Goal: Navigation & Orientation: Find specific page/section

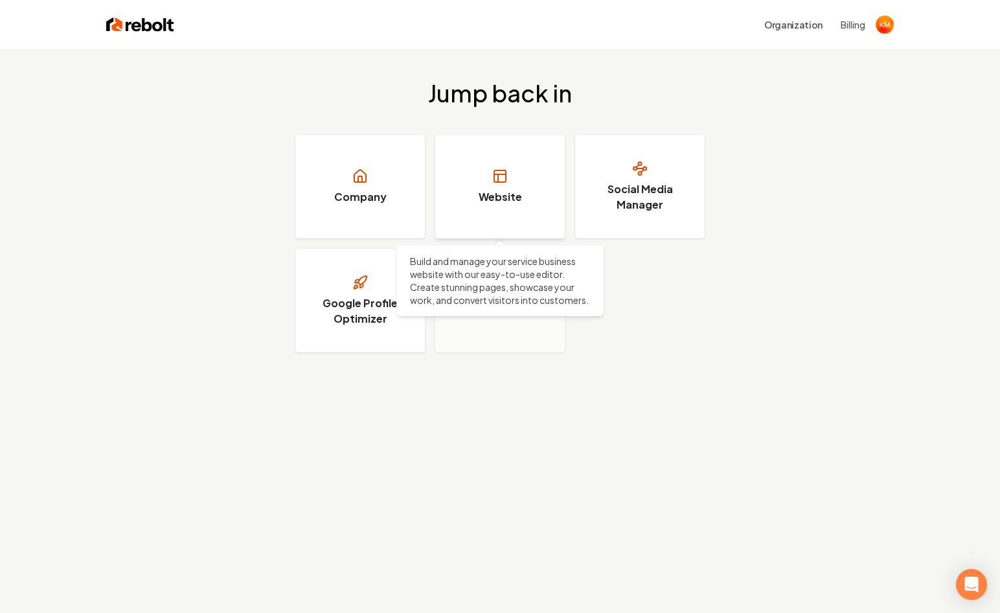
click at [509, 195] on h3 "Website" at bounding box center [500, 197] width 43 height 16
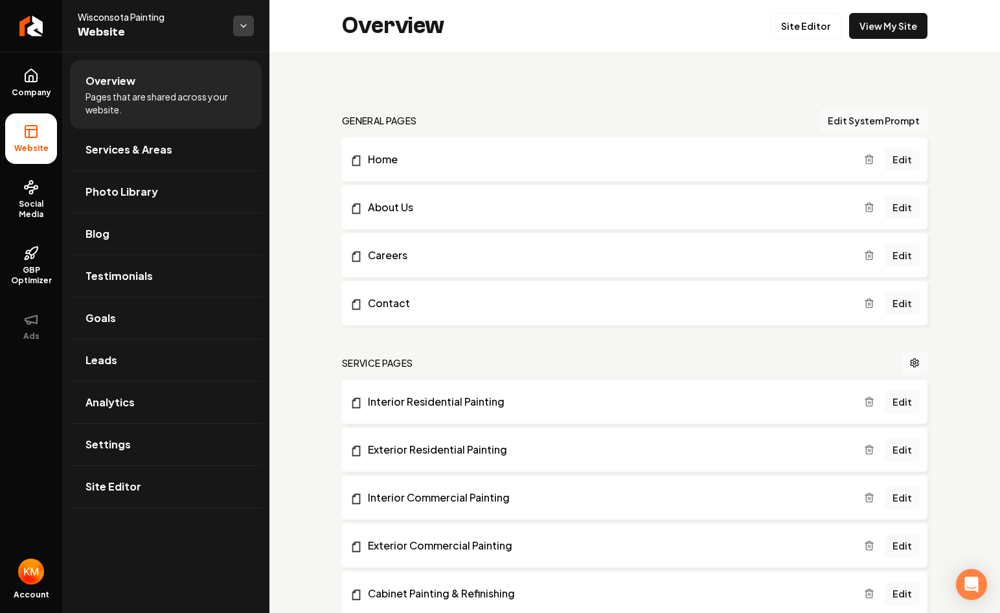
click at [249, 26] on html "Company Website Social Media GBP Optimizer Ads Account Wisconsota Painting Webs…" at bounding box center [500, 306] width 1000 height 613
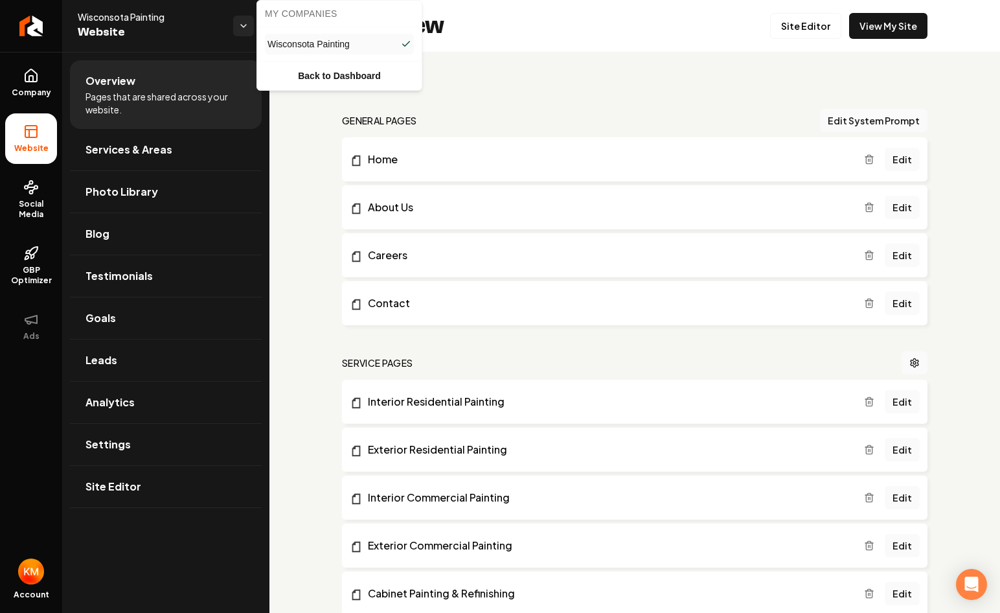
click at [241, 547] on html "Company Website Social Media GBP Optimizer Ads Account Wisconsota Painting Webs…" at bounding box center [500, 306] width 1000 height 613
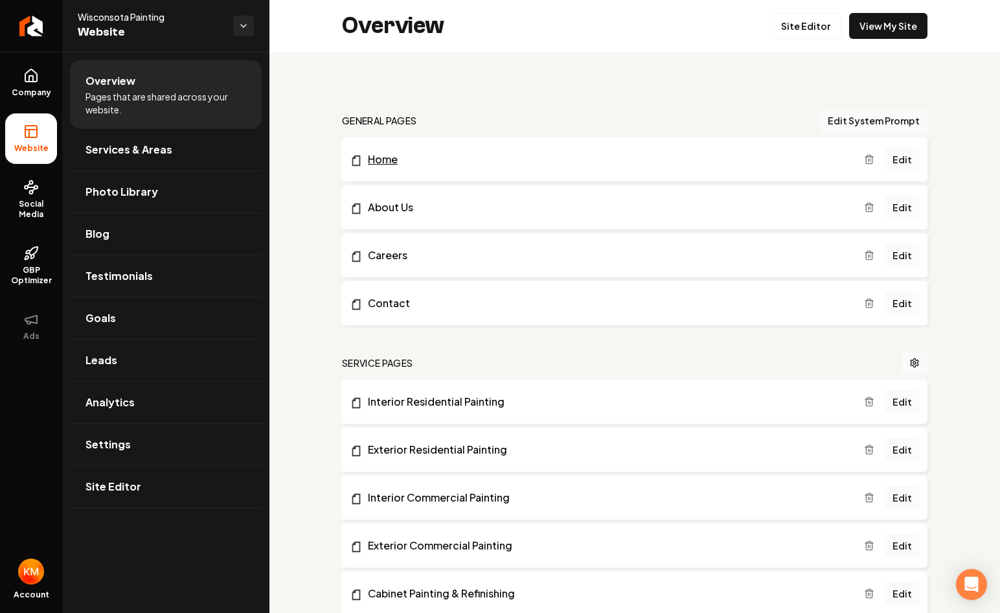
click at [380, 157] on link "Home" at bounding box center [607, 160] width 514 height 16
